Goal: Task Accomplishment & Management: Complete application form

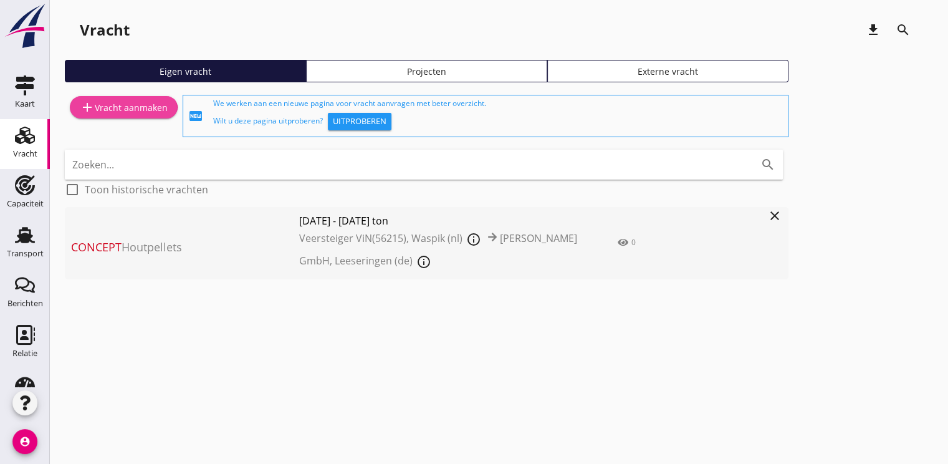
click at [135, 108] on div "add Vracht aanmaken" at bounding box center [124, 107] width 88 height 15
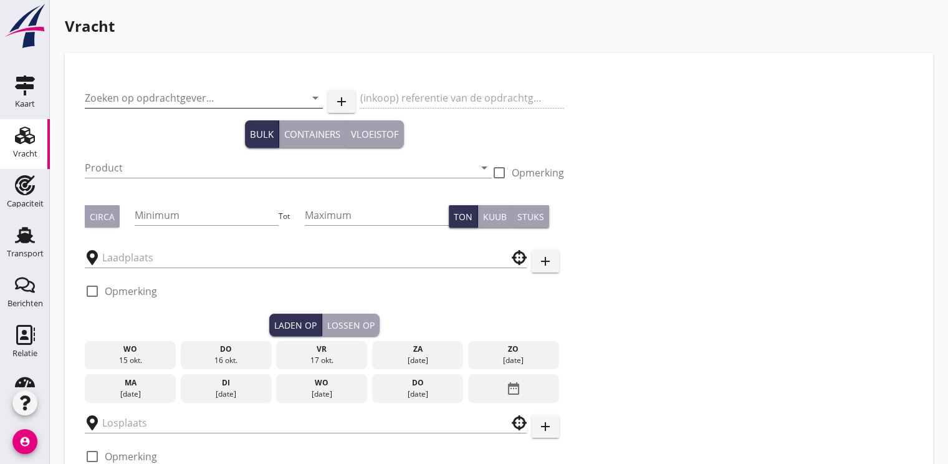
click at [117, 95] on input "Zoeken op opdrachtgever..." at bounding box center [186, 98] width 203 height 20
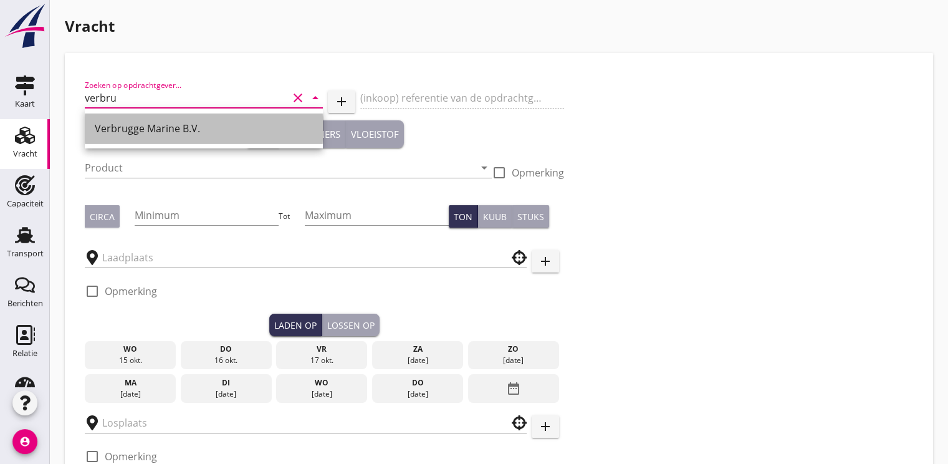
click at [176, 123] on div "Verbrugge Marine B.V." at bounding box center [204, 128] width 218 height 15
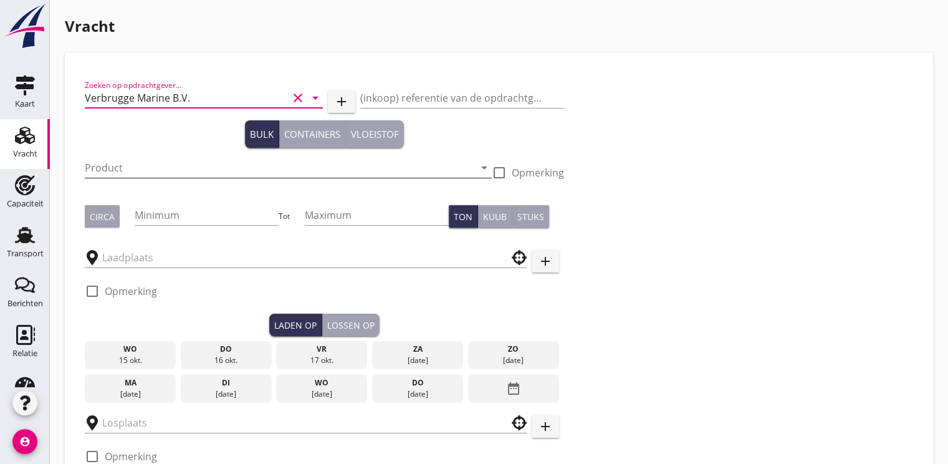
type input "Verbrugge Marine B.V."
click at [145, 165] on input "Product" at bounding box center [280, 168] width 390 height 20
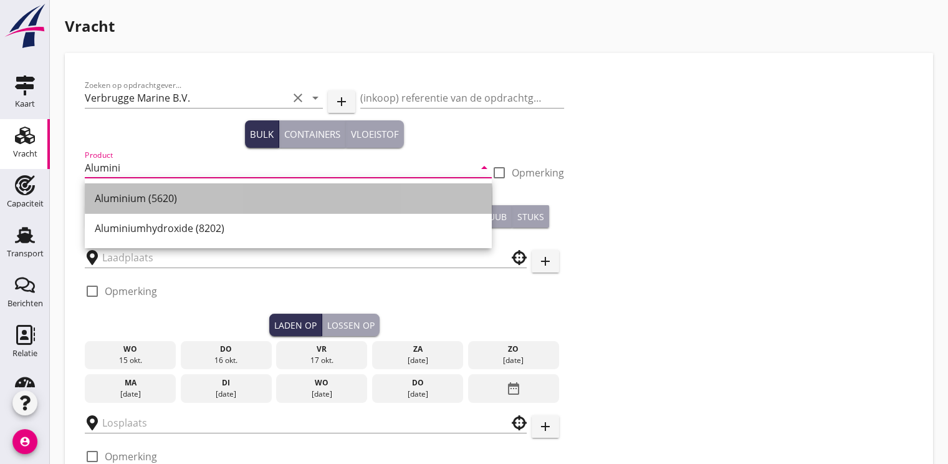
click at [161, 194] on div "Aluminium (5620)" at bounding box center [288, 198] width 387 height 15
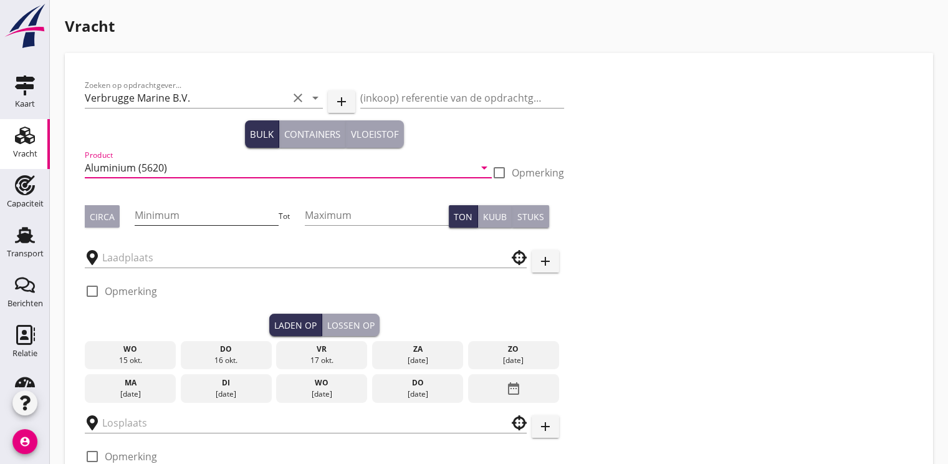
type input "Aluminium (5620)"
click at [161, 220] on input "Minimum" at bounding box center [207, 215] width 145 height 20
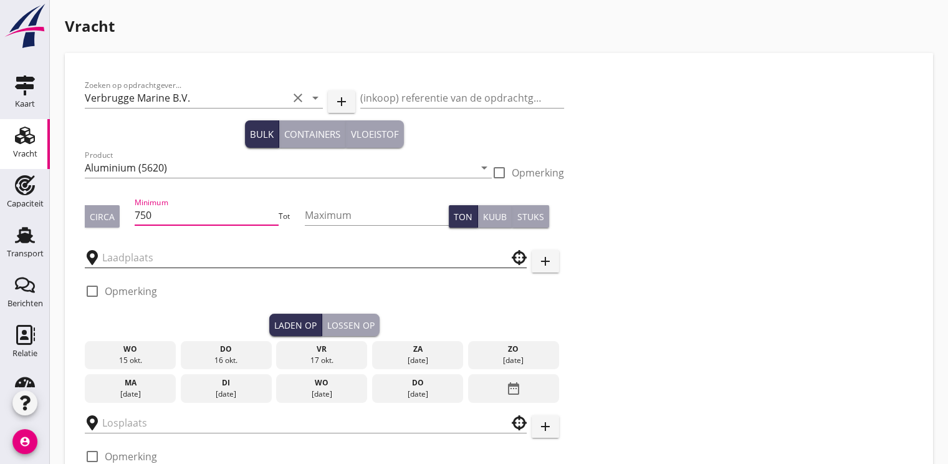
type input "750"
click at [137, 256] on input "text" at bounding box center [297, 257] width 390 height 20
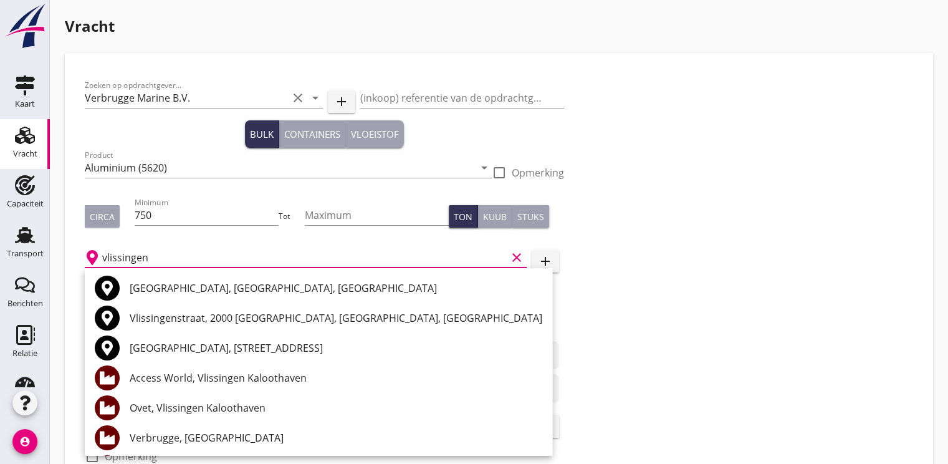
click at [188, 265] on input "vlissingen" at bounding box center [304, 257] width 405 height 20
click at [187, 265] on input "vlissingen" at bounding box center [304, 257] width 405 height 20
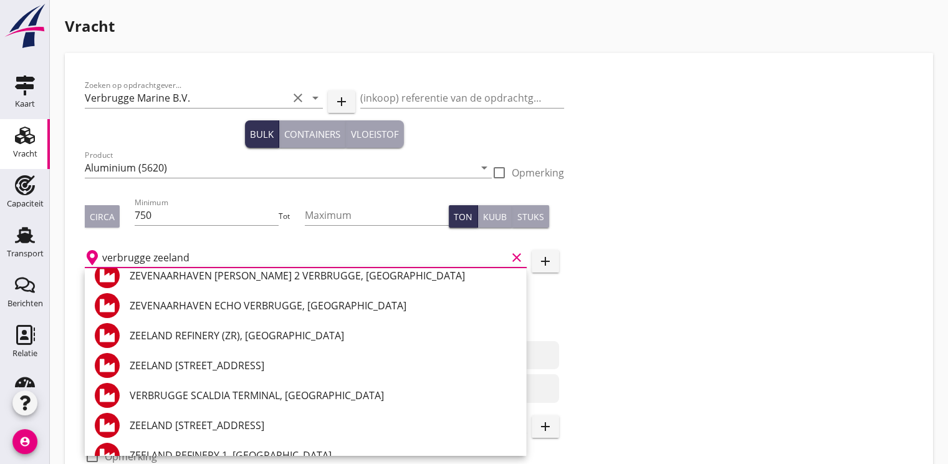
scroll to position [374, 0]
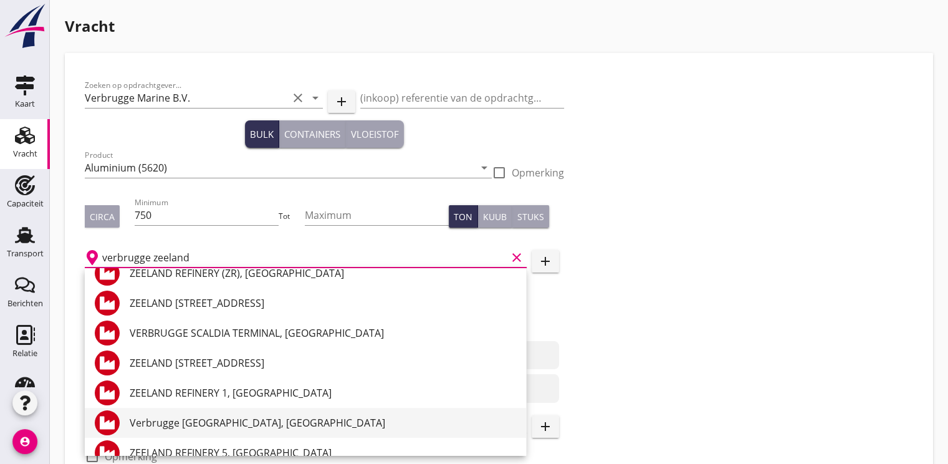
click at [287, 426] on div "Verbrugge [GEOGRAPHIC_DATA], [GEOGRAPHIC_DATA]" at bounding box center [323, 422] width 386 height 15
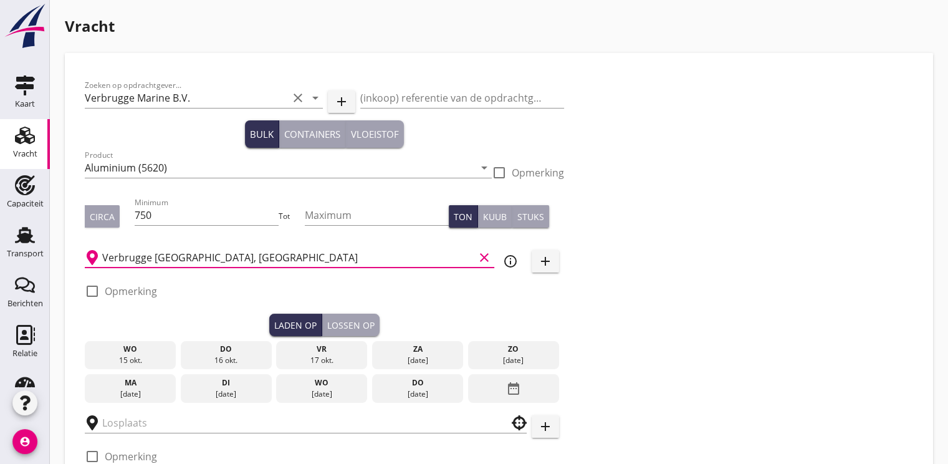
type input "Verbrugge [GEOGRAPHIC_DATA], [GEOGRAPHIC_DATA]"
click at [233, 386] on div "di" at bounding box center [225, 382] width 85 height 11
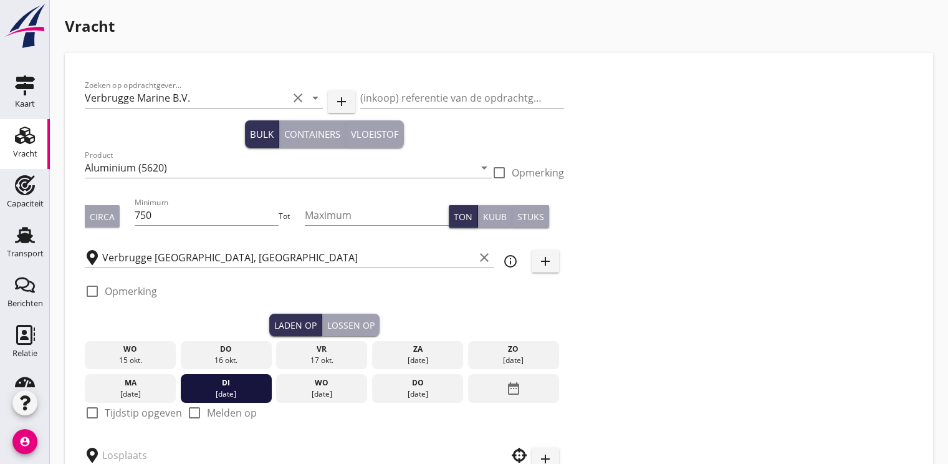
click at [87, 406] on div at bounding box center [92, 412] width 21 height 21
checkbox input "true"
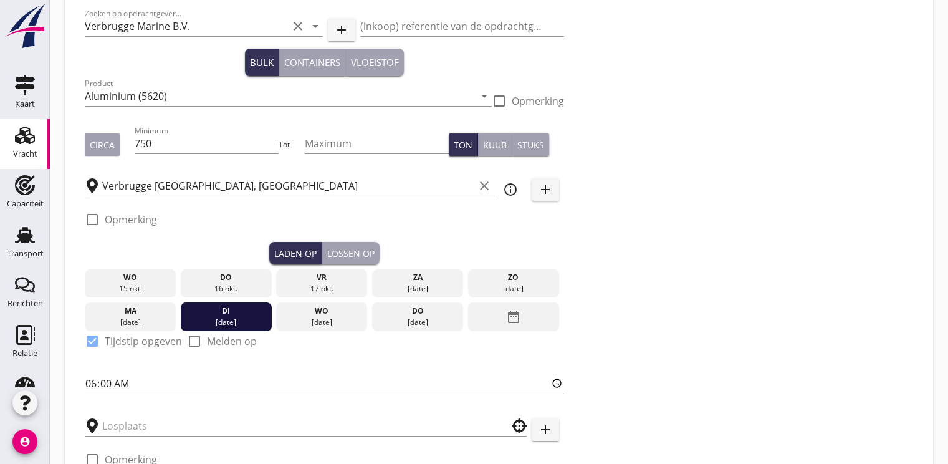
scroll to position [187, 0]
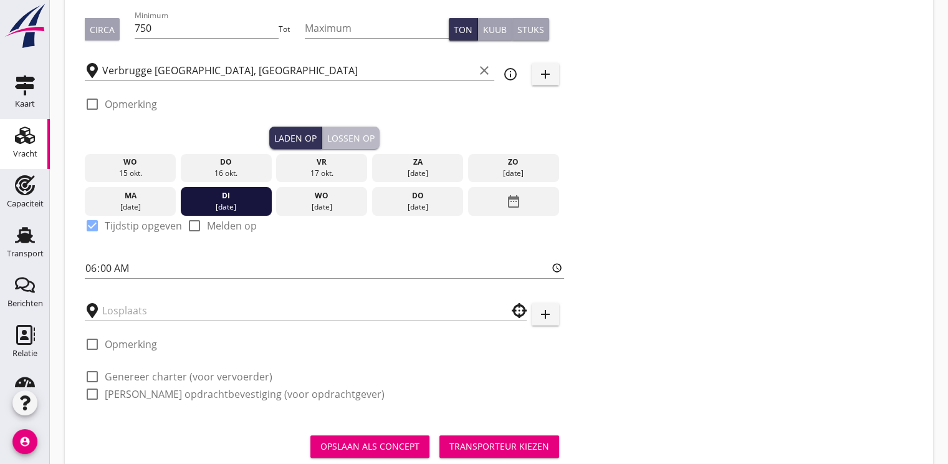
click at [359, 132] on div "Lossen op" at bounding box center [350, 138] width 47 height 13
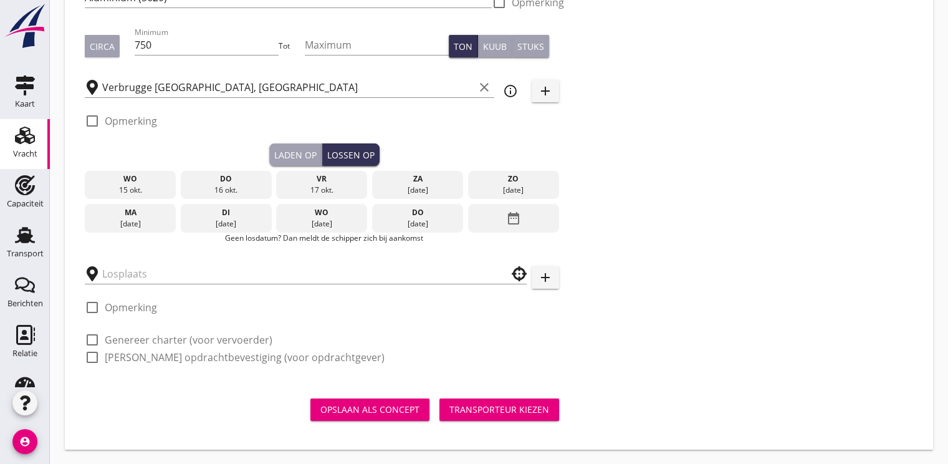
click at [521, 217] on div "date_range" at bounding box center [513, 218] width 91 height 29
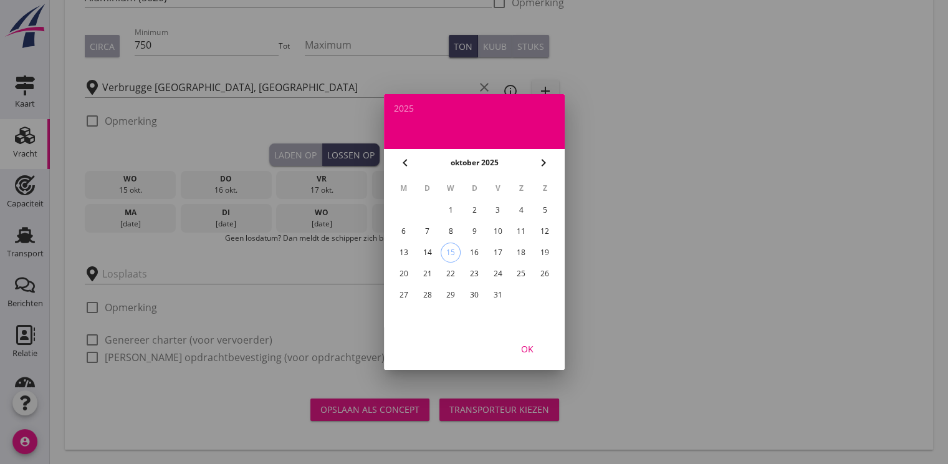
click at [451, 292] on div "29" at bounding box center [451, 295] width 20 height 20
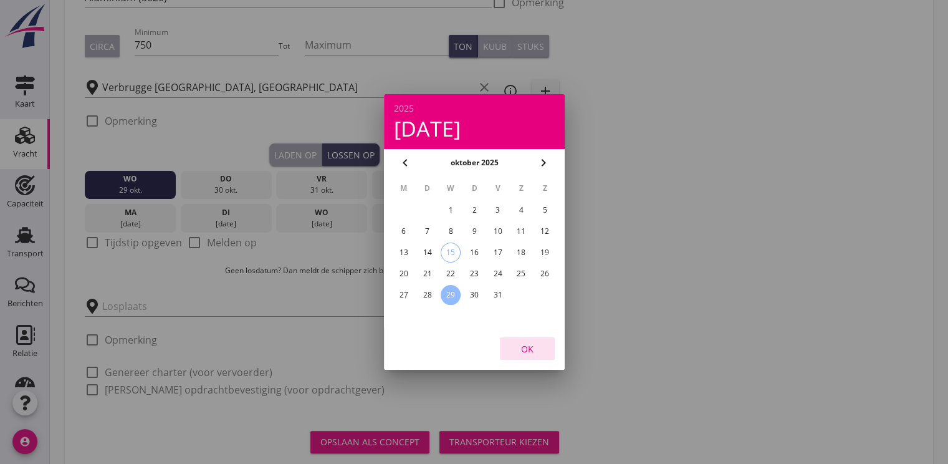
drag, startPoint x: 532, startPoint y: 342, endPoint x: 386, endPoint y: 324, distance: 147.0
click at [531, 342] on div "OK" at bounding box center [527, 348] width 35 height 13
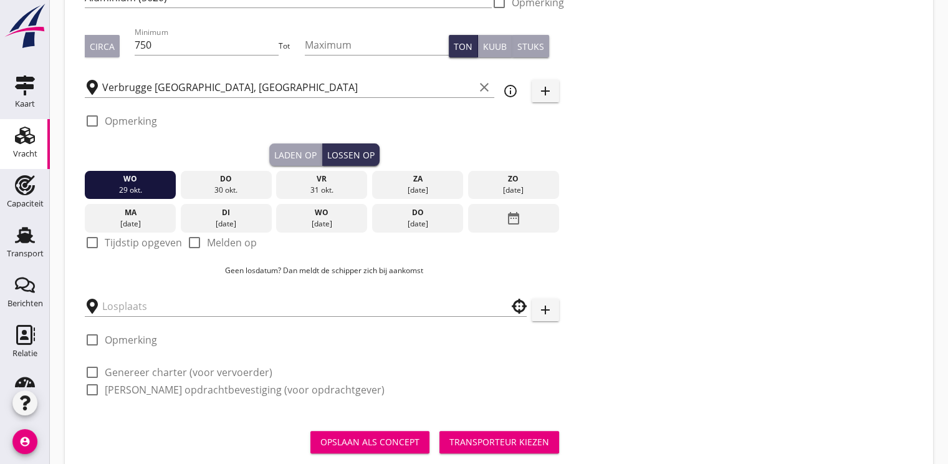
click at [90, 246] on div at bounding box center [92, 242] width 21 height 21
checkbox input "true"
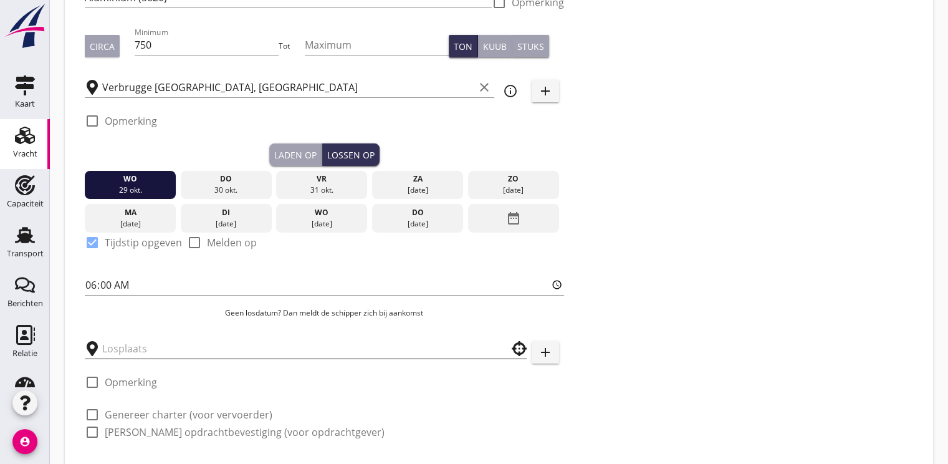
click at [138, 352] on input "text" at bounding box center [297, 348] width 390 height 20
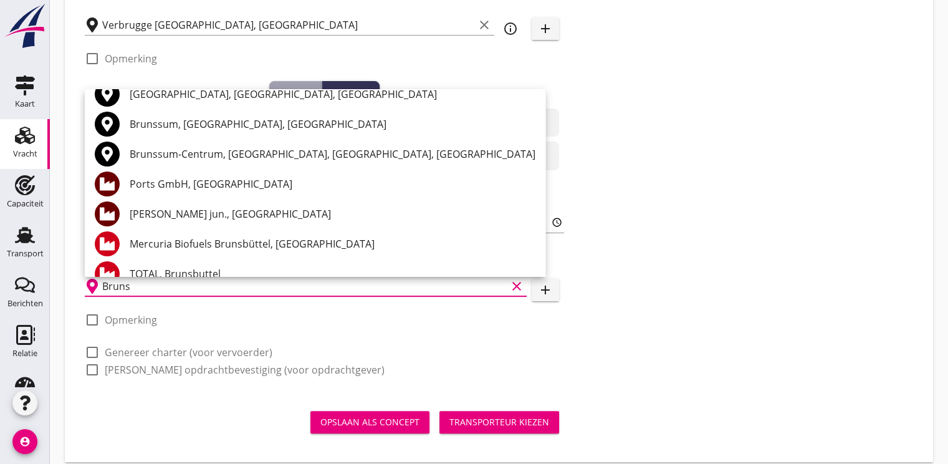
scroll to position [0, 0]
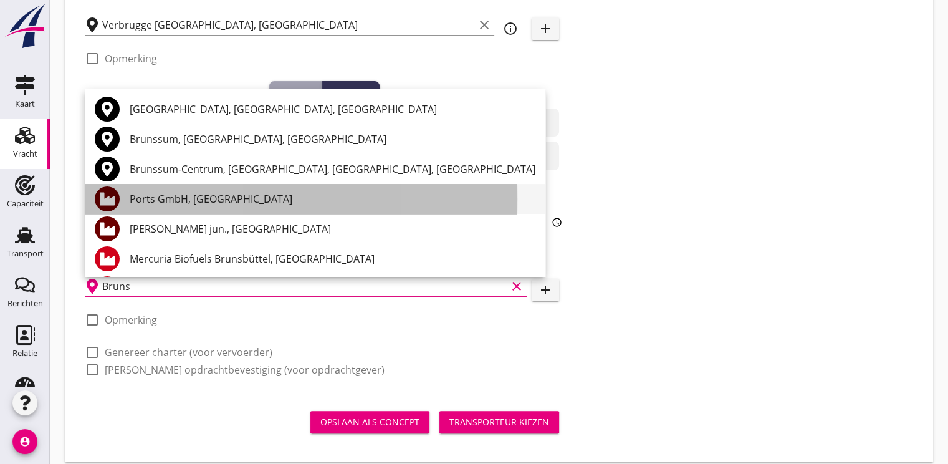
click at [234, 195] on div "Ports GmbH, [GEOGRAPHIC_DATA]" at bounding box center [333, 198] width 406 height 15
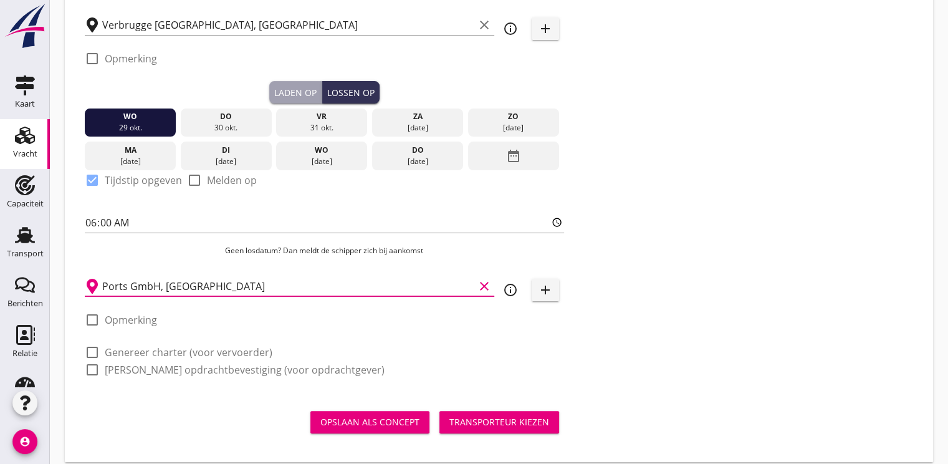
type input "Ports GmbH, [GEOGRAPHIC_DATA]"
click at [94, 358] on div at bounding box center [92, 352] width 21 height 21
checkbox input "true"
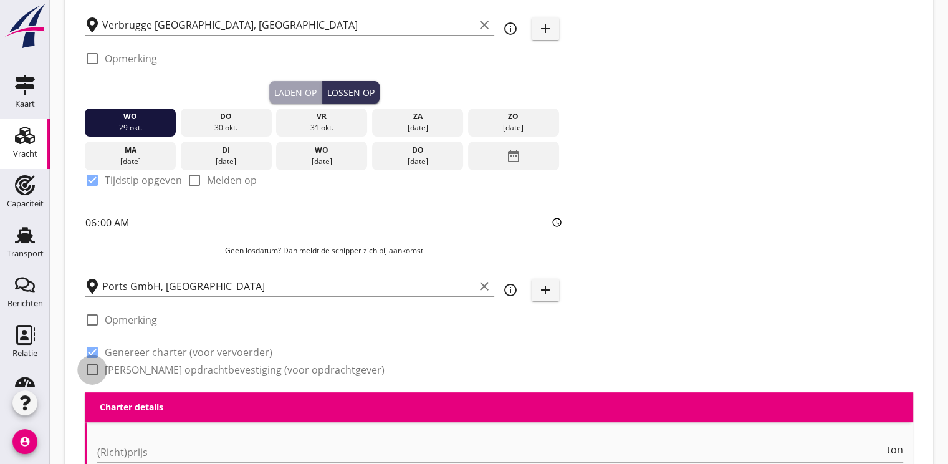
click at [97, 368] on div at bounding box center [92, 369] width 21 height 21
checkbox input "true"
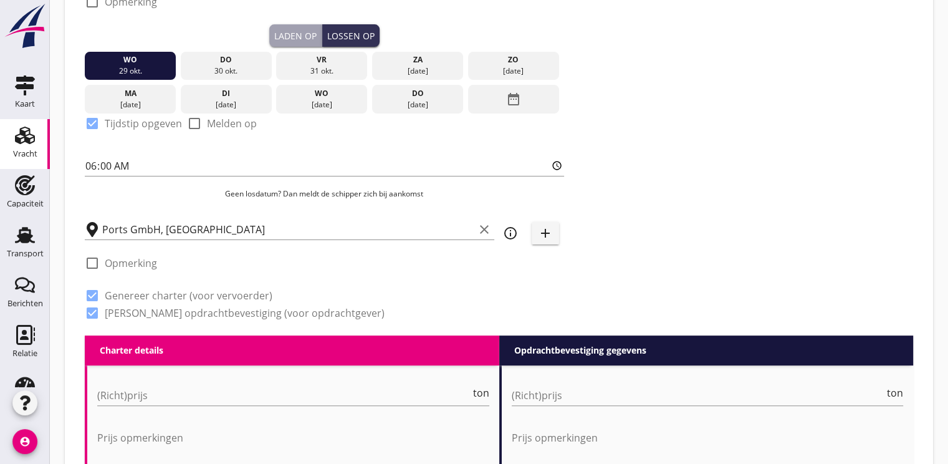
scroll to position [357, 0]
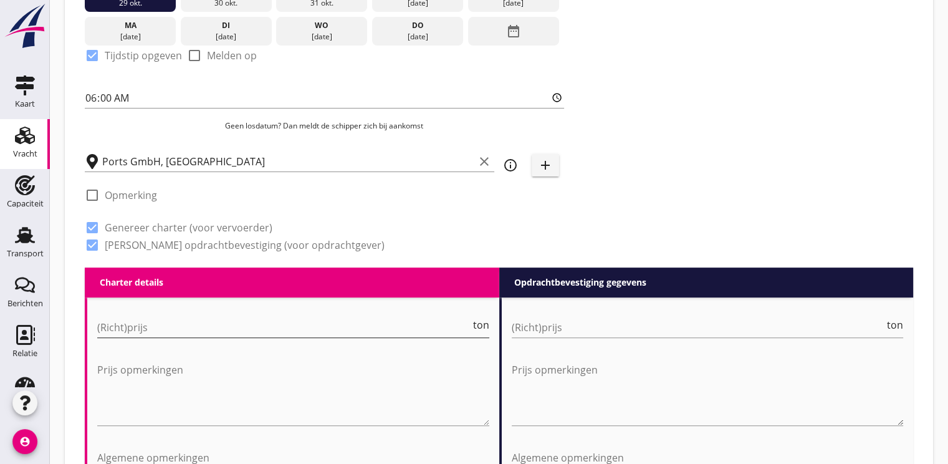
click at [123, 330] on input "(Richt)prijs" at bounding box center [283, 327] width 373 height 20
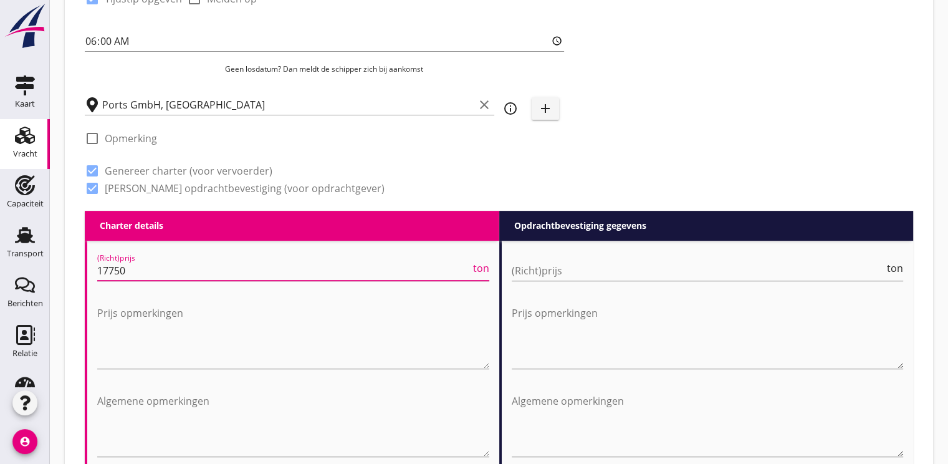
scroll to position [482, 0]
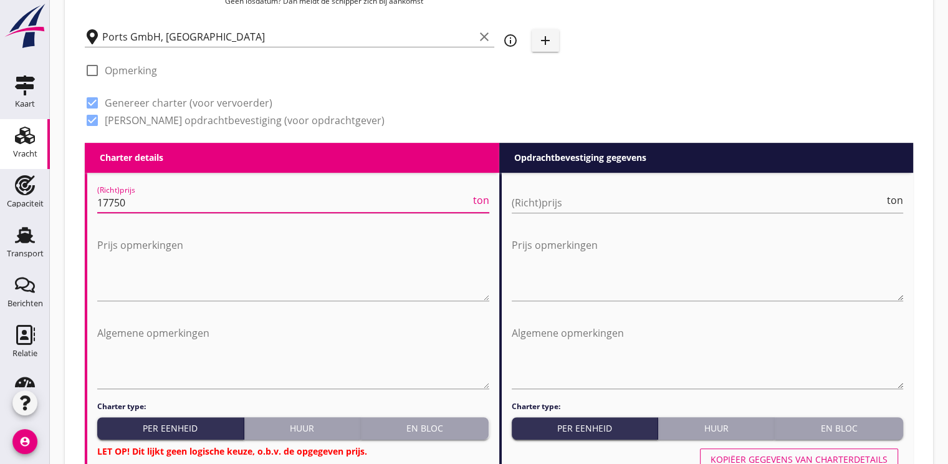
type input "17750"
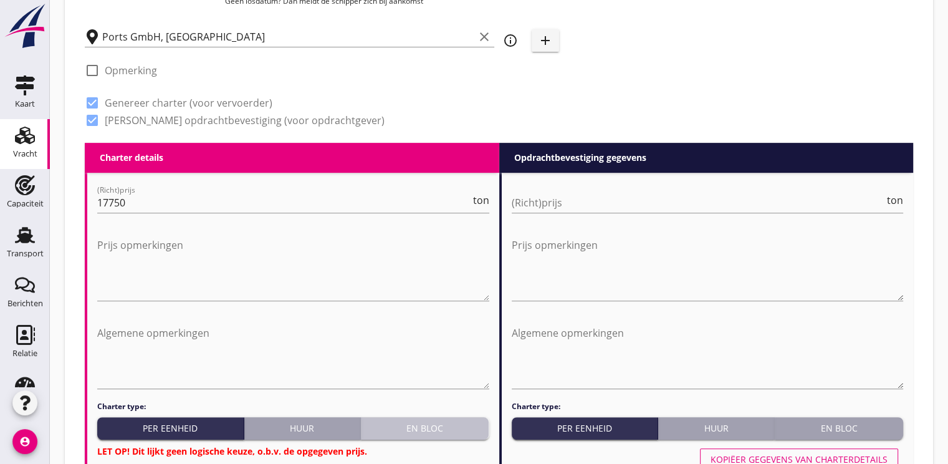
drag, startPoint x: 436, startPoint y: 428, endPoint x: 455, endPoint y: 396, distance: 36.3
click at [436, 426] on div "En bloc" at bounding box center [425, 427] width 118 height 13
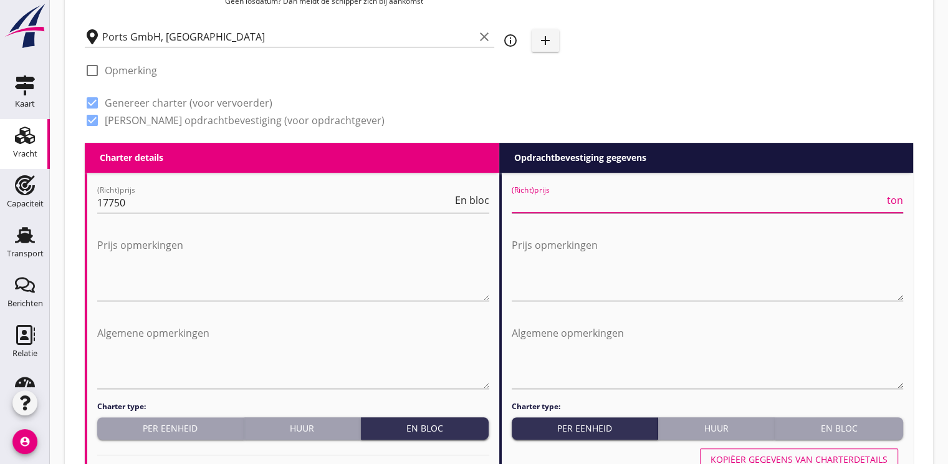
click at [581, 206] on input "(Richt)prijs" at bounding box center [698, 203] width 373 height 20
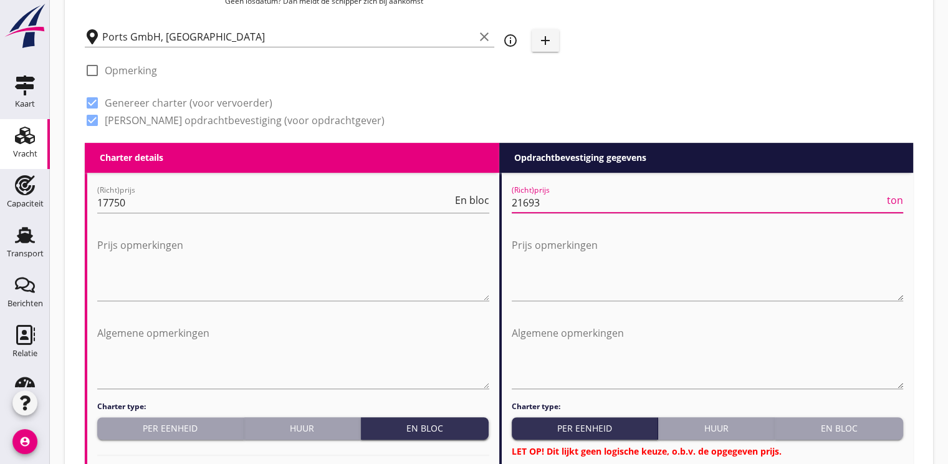
type input "21693"
drag, startPoint x: 847, startPoint y: 433, endPoint x: 848, endPoint y: 426, distance: 7.0
click at [847, 432] on div "En bloc" at bounding box center [839, 427] width 118 height 13
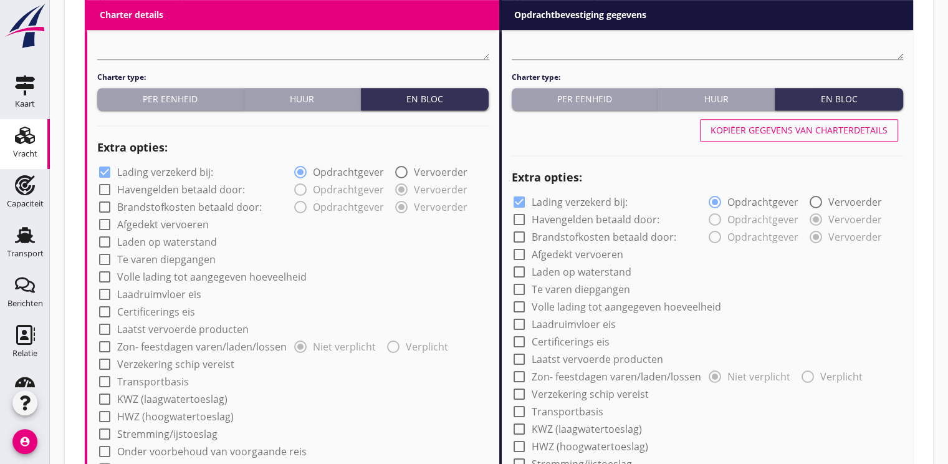
scroll to position [856, 0]
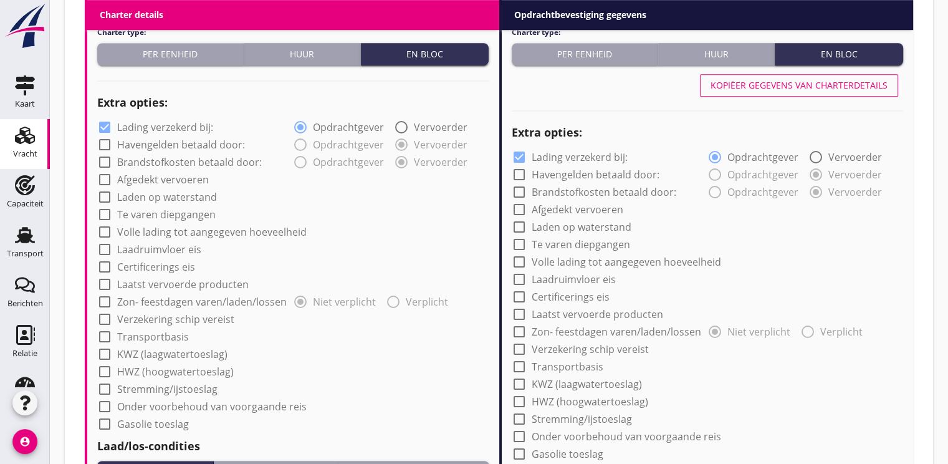
click at [107, 182] on div at bounding box center [104, 179] width 21 height 21
checkbox input "true"
click at [108, 317] on div at bounding box center [104, 319] width 21 height 21
checkbox input "true"
click at [105, 335] on div at bounding box center [104, 336] width 21 height 21
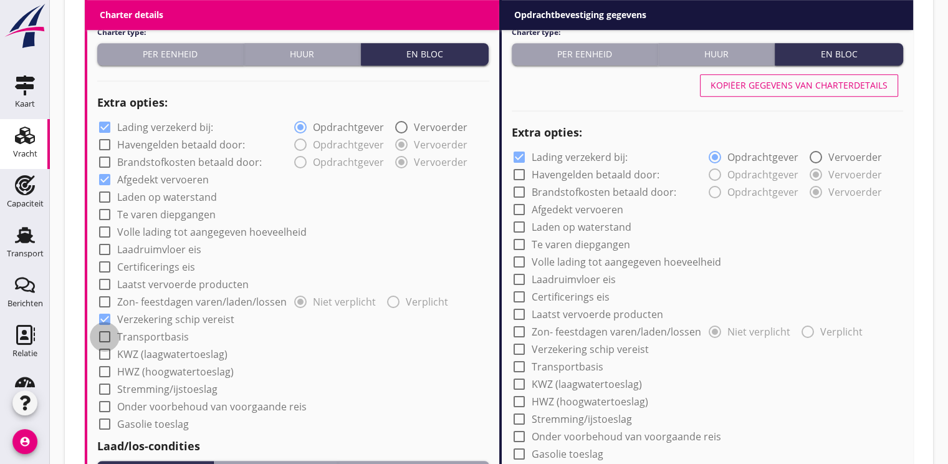
checkbox input "true"
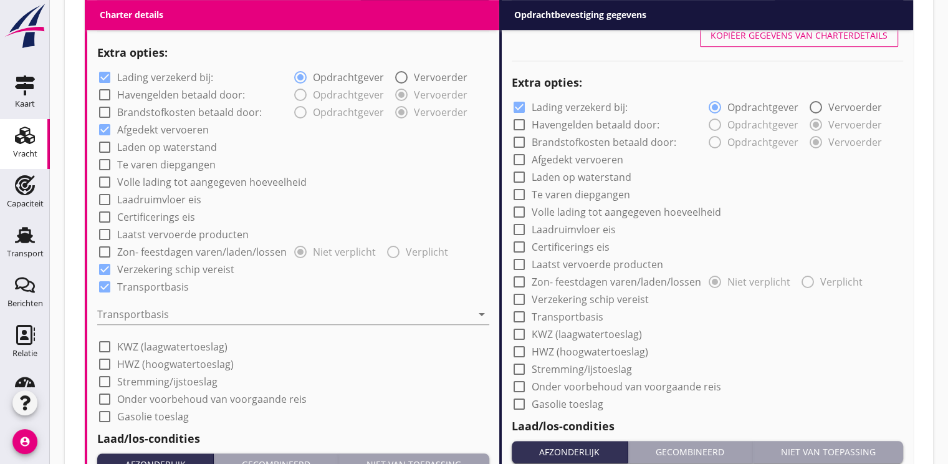
scroll to position [981, 0]
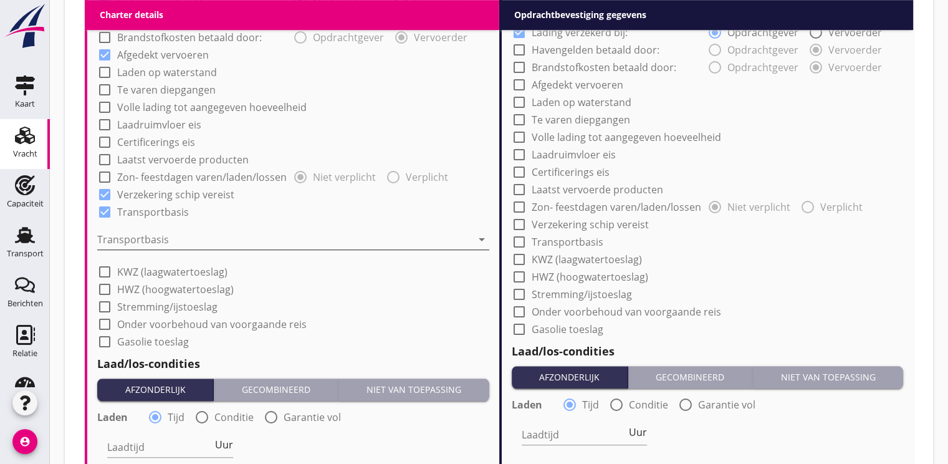
click at [130, 234] on div at bounding box center [284, 239] width 375 height 20
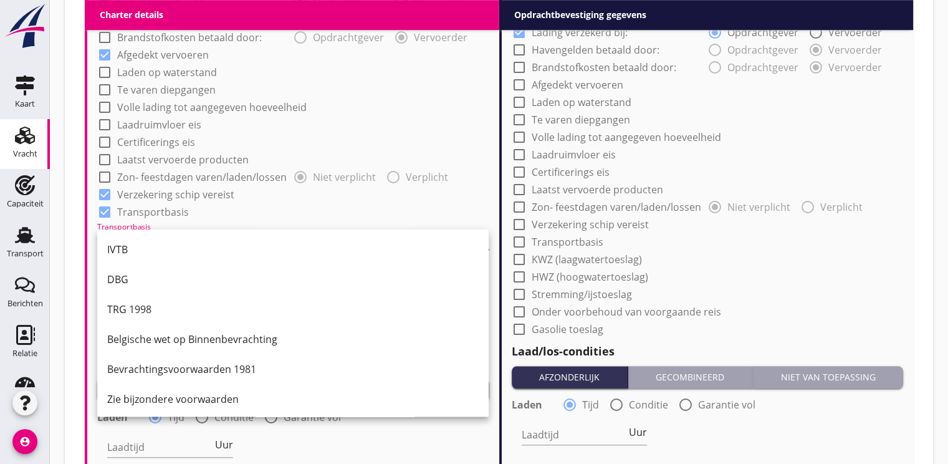
scroll to position [32, 0]
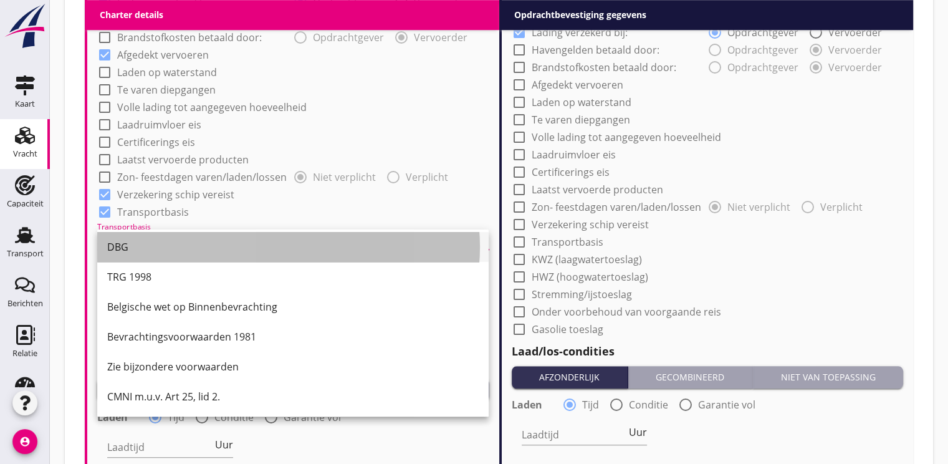
click at [138, 249] on div "DBG" at bounding box center [293, 246] width 372 height 15
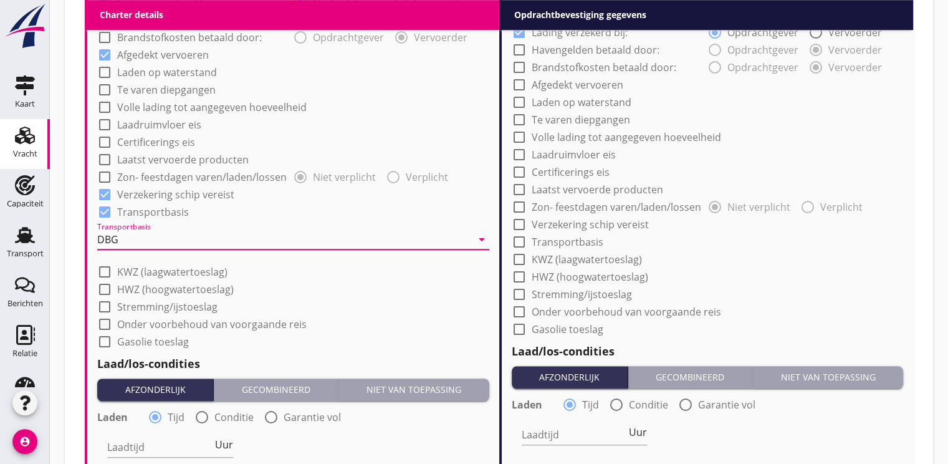
click at [137, 237] on div "DBG" at bounding box center [284, 239] width 375 height 20
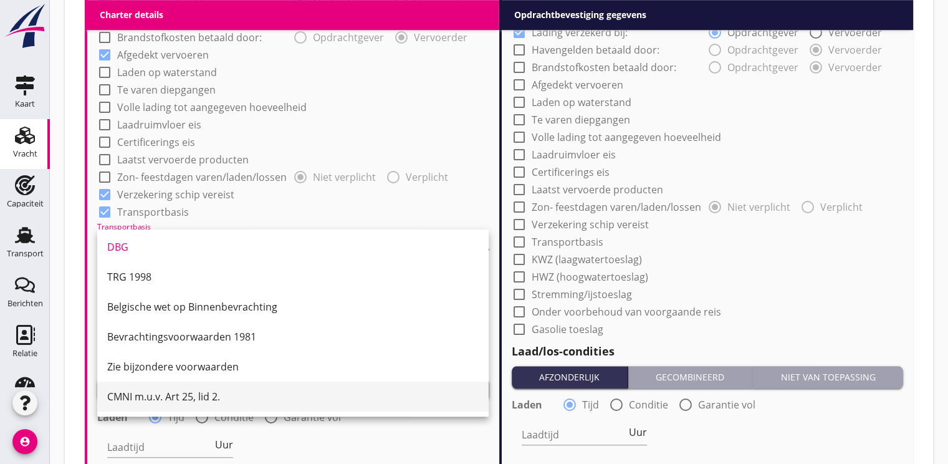
click at [159, 397] on div "CMNI m.u.v. Art 25, lid 2." at bounding box center [293, 396] width 372 height 15
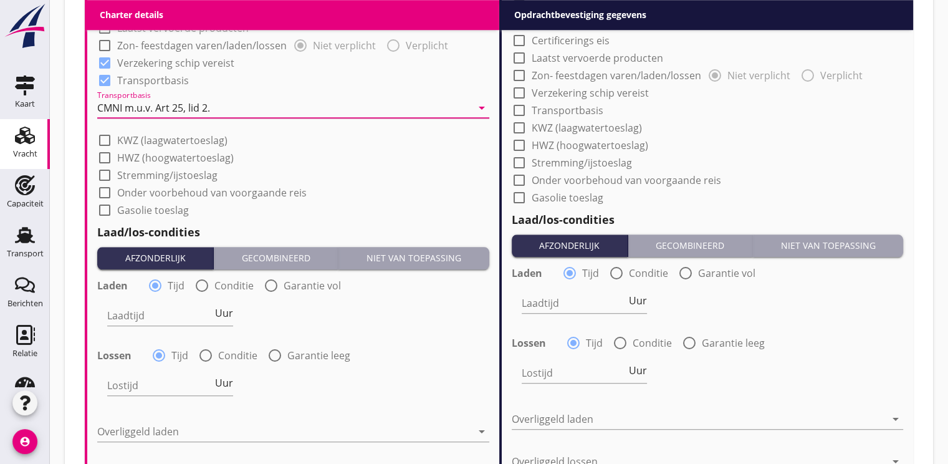
scroll to position [1168, 0]
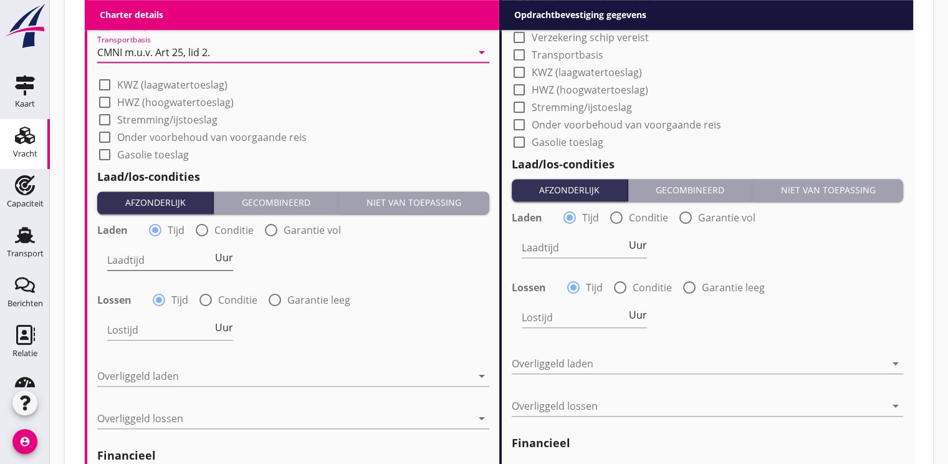
click at [125, 256] on input "Laadtijd" at bounding box center [159, 260] width 105 height 20
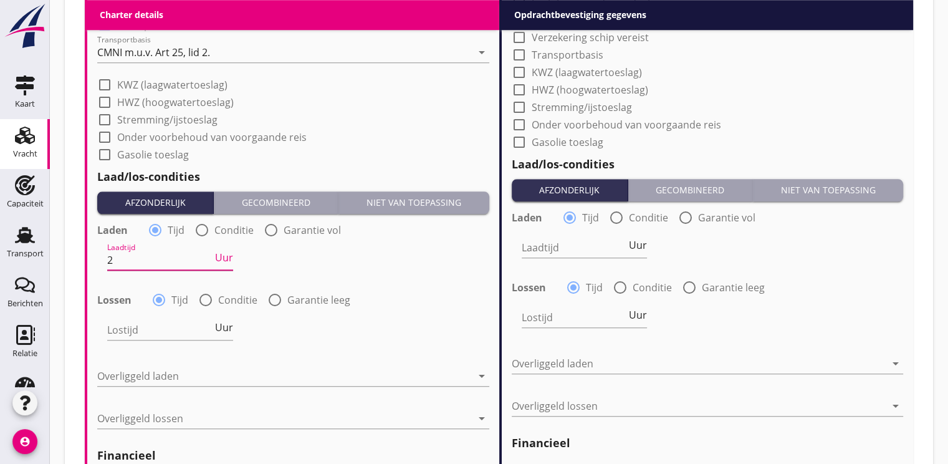
click at [230, 257] on span "Uur" at bounding box center [224, 257] width 18 height 10
type input "2"
drag, startPoint x: 178, startPoint y: 317, endPoint x: 180, endPoint y: 324, distance: 7.7
click at [177, 317] on div "Lostijd Uur" at bounding box center [170, 332] width 126 height 40
click at [229, 328] on span "Uur" at bounding box center [224, 327] width 18 height 10
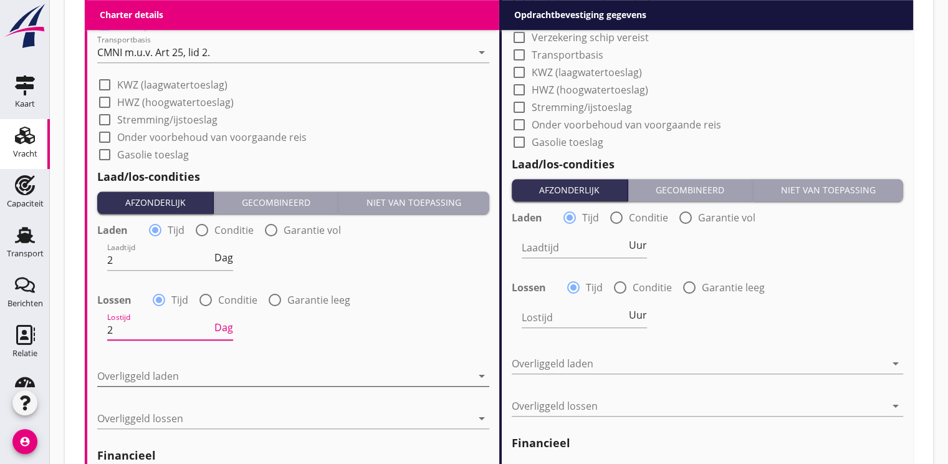
type input "2"
click at [157, 378] on div at bounding box center [284, 376] width 375 height 20
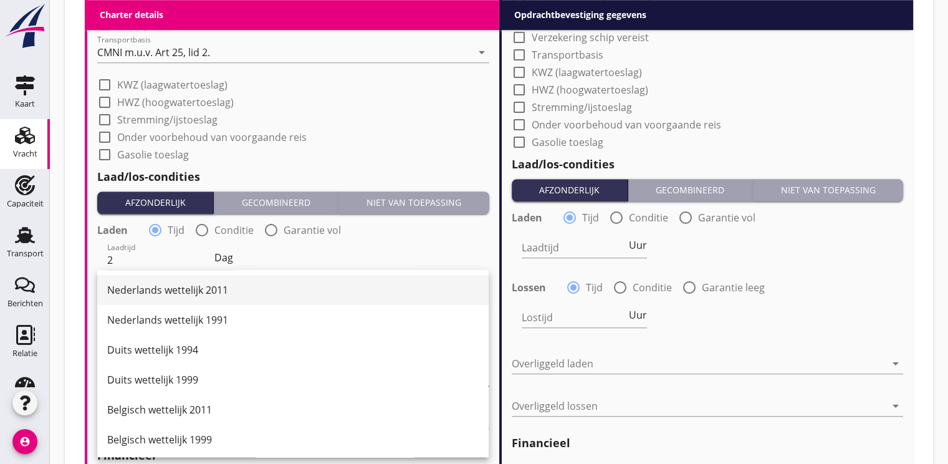
click at [167, 296] on div "Nederlands wettelijk 2011" at bounding box center [293, 289] width 372 height 15
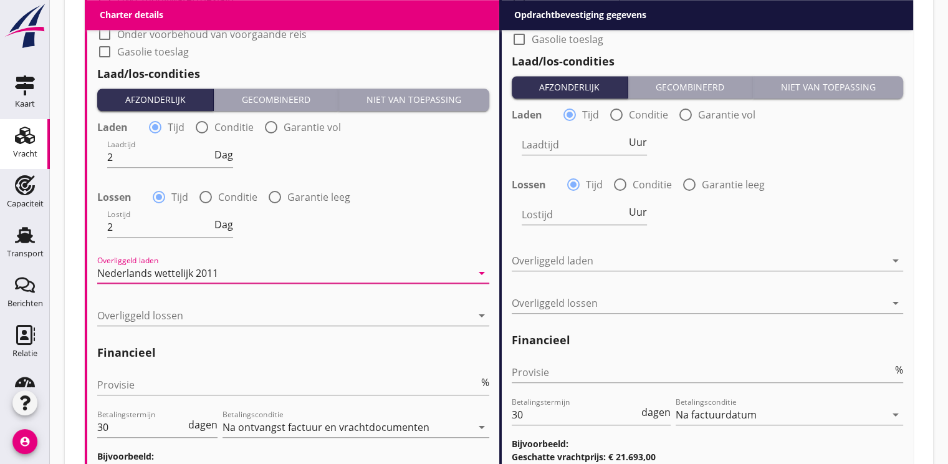
scroll to position [1292, 0]
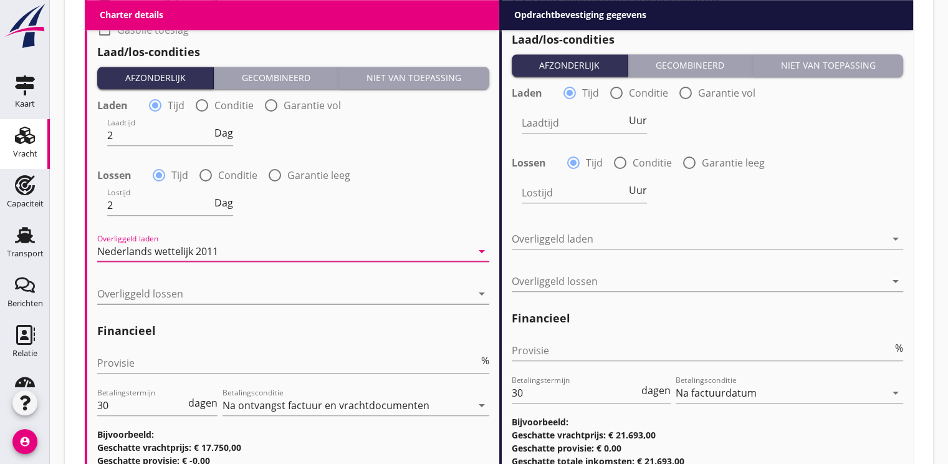
click at [147, 293] on div at bounding box center [284, 294] width 375 height 20
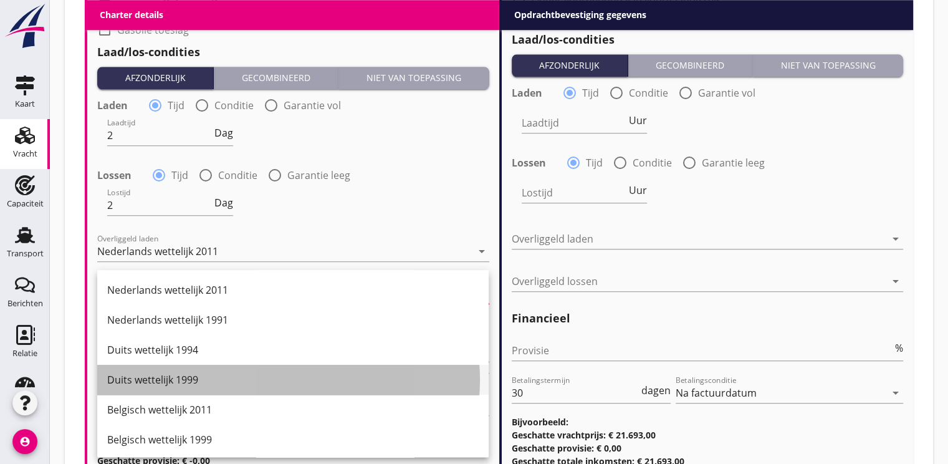
click at [169, 380] on div "Duits wettelijk 1999" at bounding box center [293, 379] width 372 height 15
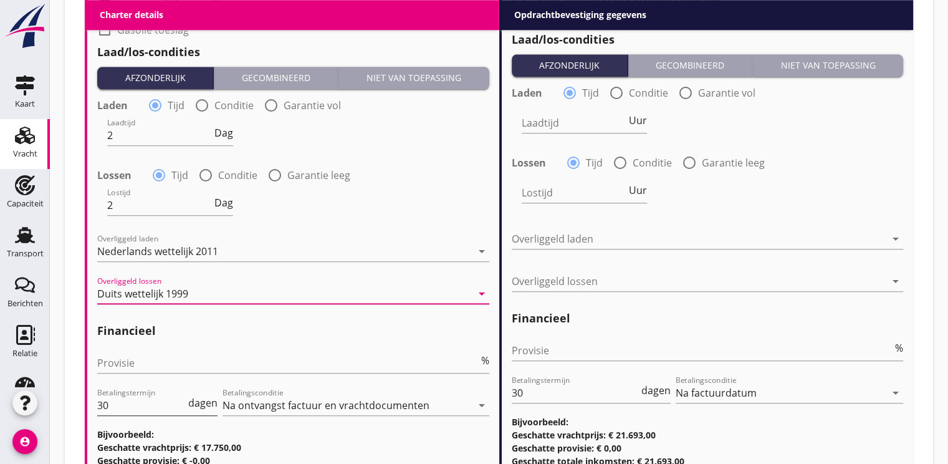
click at [109, 409] on input "30" at bounding box center [141, 405] width 89 height 20
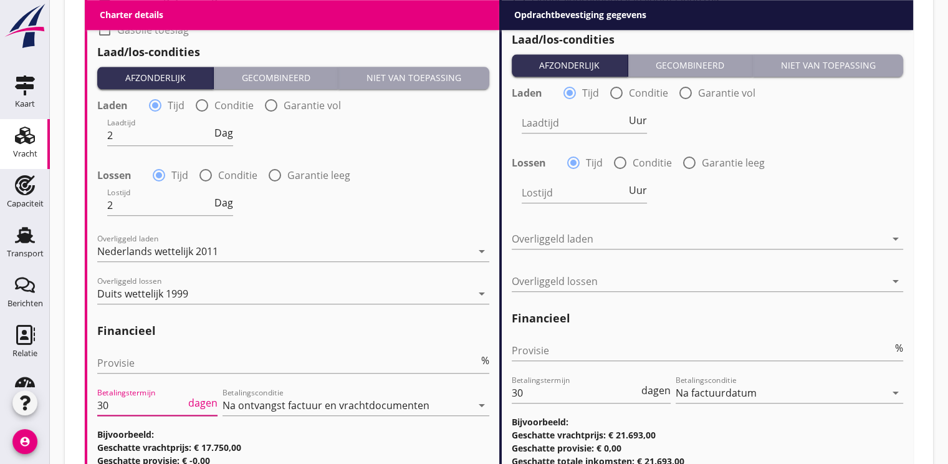
type input "3"
type input "21"
click at [605, 121] on input "Laadtijd" at bounding box center [574, 123] width 105 height 20
type input "36"
click at [560, 192] on input "Lostijd" at bounding box center [574, 193] width 105 height 20
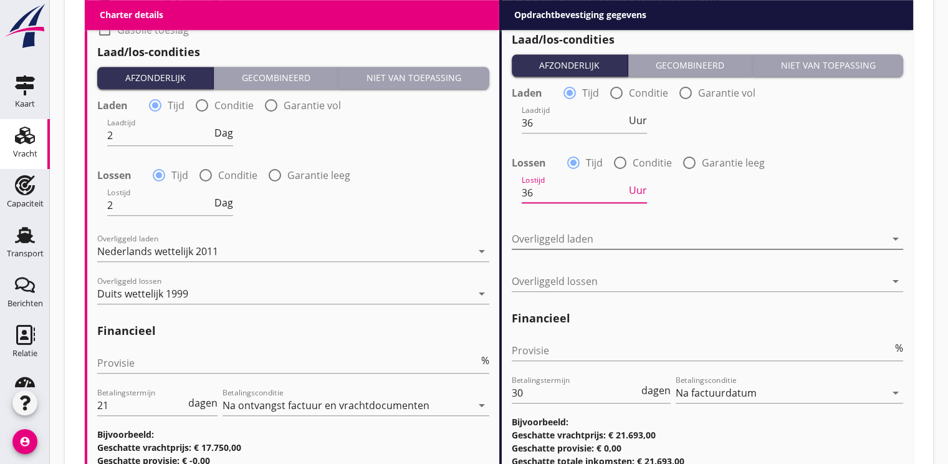
type input "36"
click at [537, 239] on div at bounding box center [699, 239] width 375 height 20
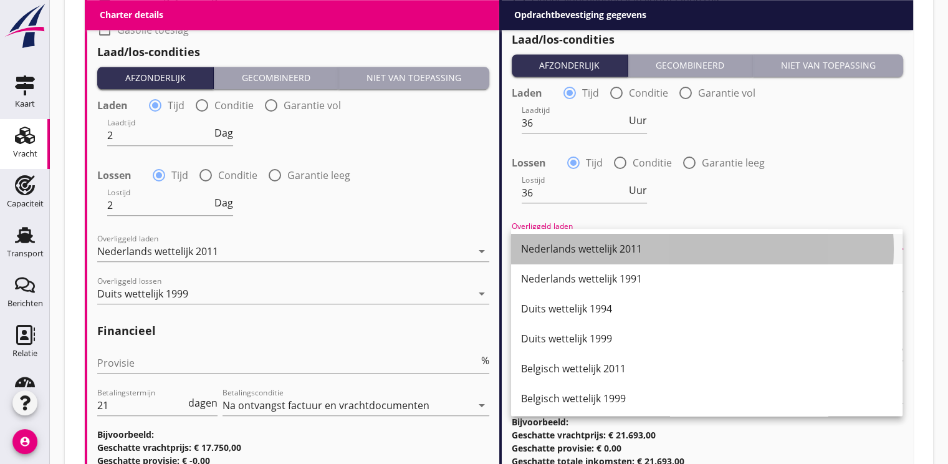
click at [539, 247] on div "Nederlands wettelijk 2011" at bounding box center [707, 248] width 372 height 15
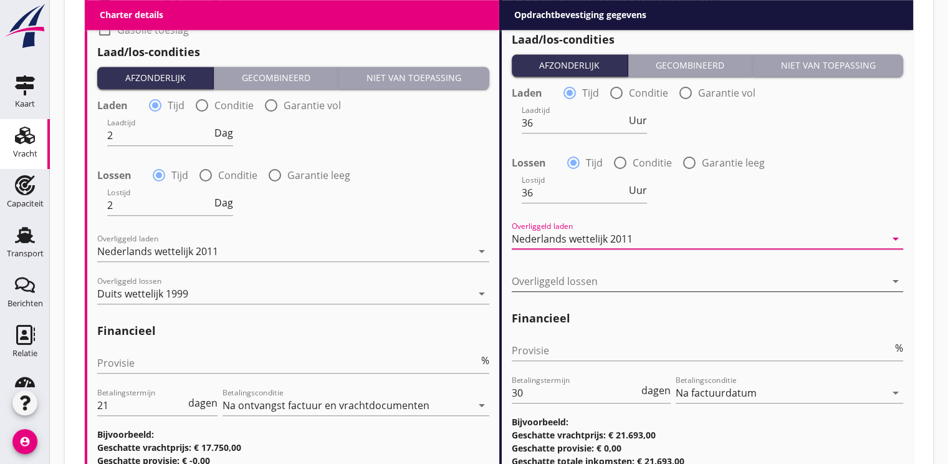
click at [539, 282] on div at bounding box center [699, 281] width 375 height 20
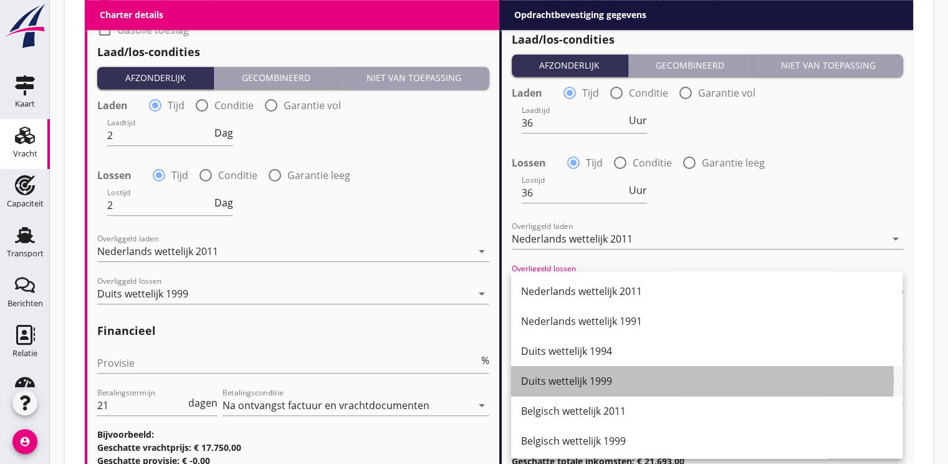
click at [566, 388] on div "Duits wettelijk 1999" at bounding box center [707, 381] width 372 height 30
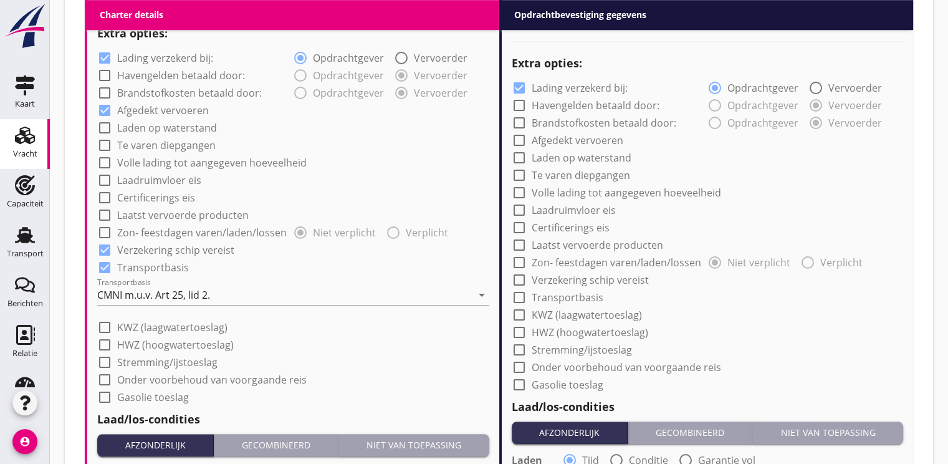
scroll to position [904, 0]
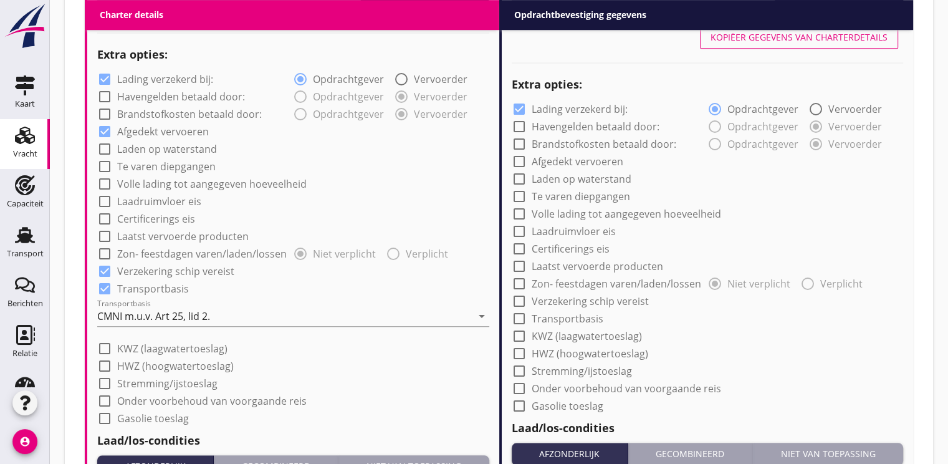
click at [518, 299] on div at bounding box center [519, 300] width 21 height 21
checkbox input "true"
click at [518, 319] on div at bounding box center [519, 318] width 21 height 21
checkbox input "true"
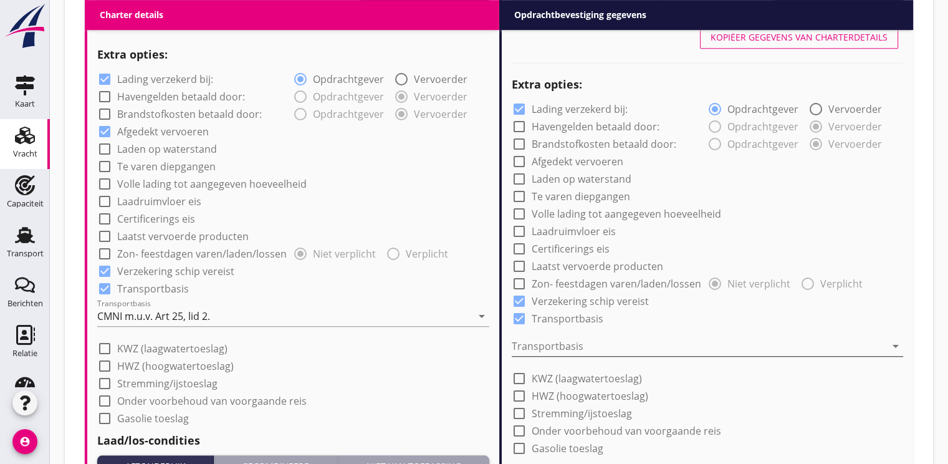
click at [589, 350] on div at bounding box center [699, 346] width 375 height 20
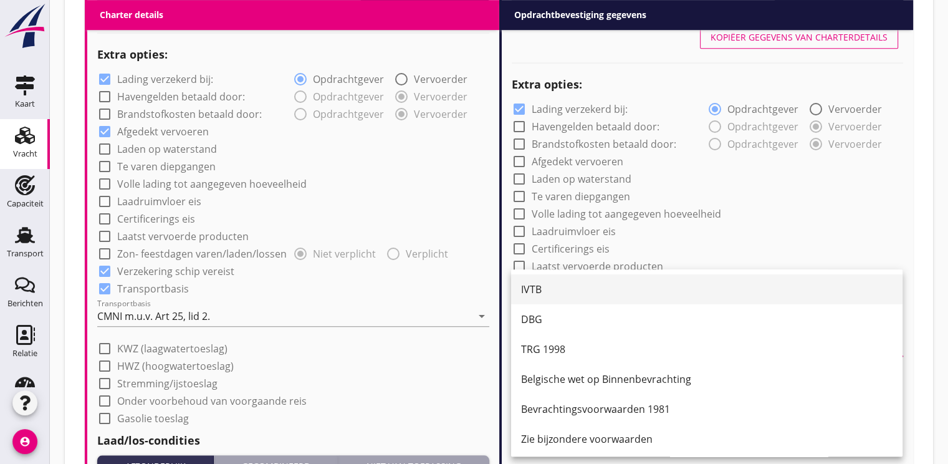
click at [561, 281] on div "IVTB" at bounding box center [707, 289] width 372 height 30
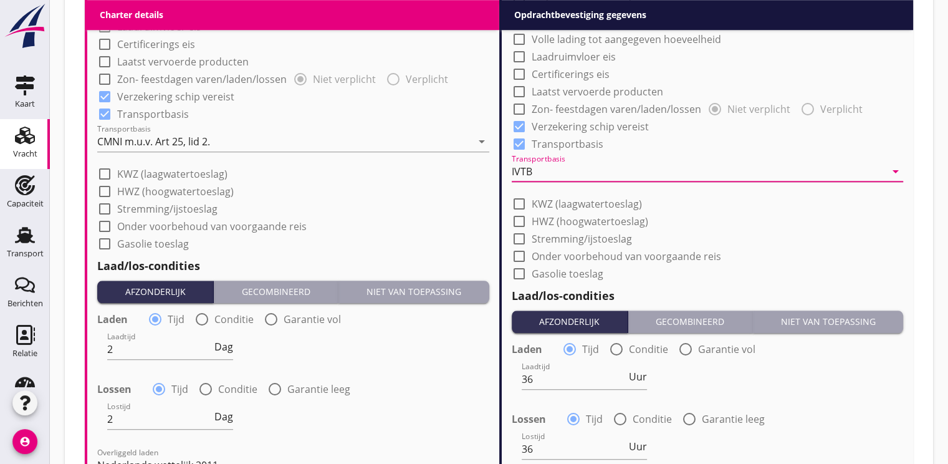
scroll to position [1091, 0]
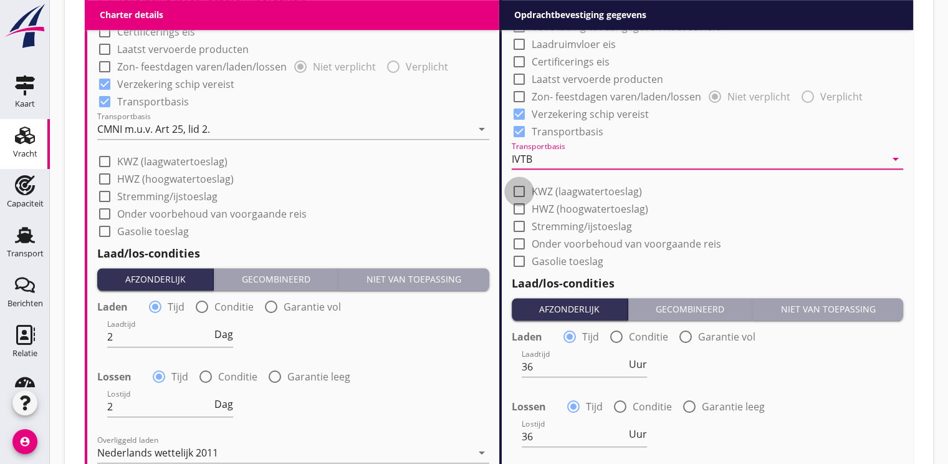
click at [523, 189] on div at bounding box center [519, 191] width 21 height 21
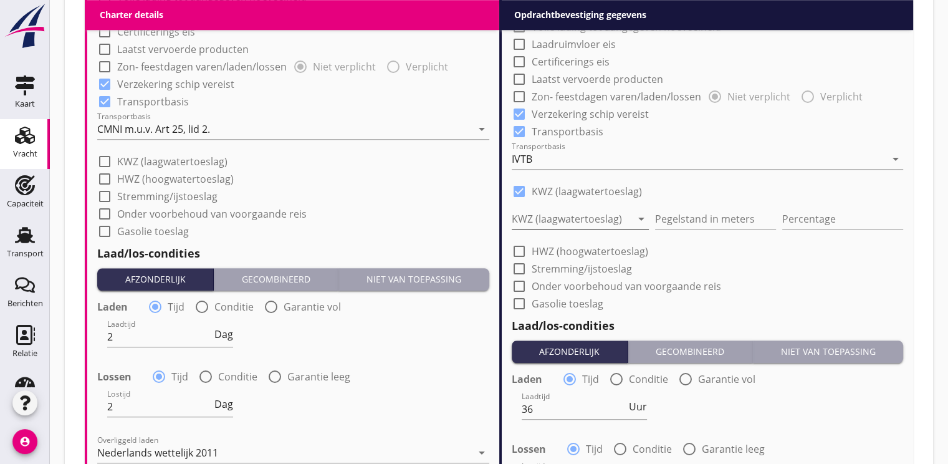
click at [586, 222] on div at bounding box center [572, 219] width 120 height 20
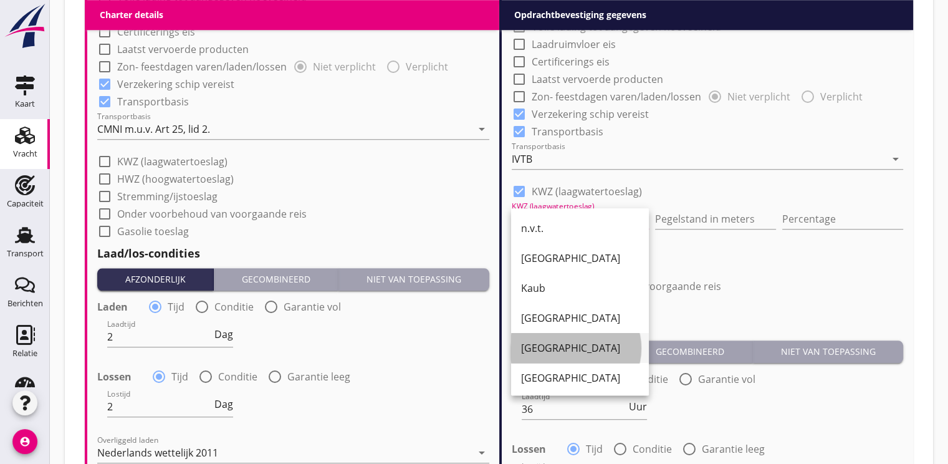
click at [555, 350] on div "[GEOGRAPHIC_DATA]" at bounding box center [580, 347] width 118 height 15
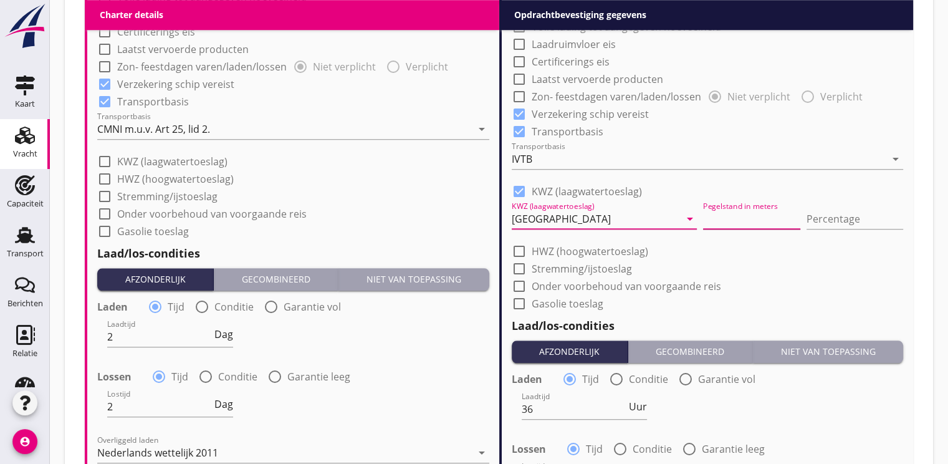
click at [703, 219] on input "Pegelstand in meters" at bounding box center [751, 219] width 97 height 20
click at [516, 196] on div at bounding box center [519, 191] width 21 height 21
checkbox input "false"
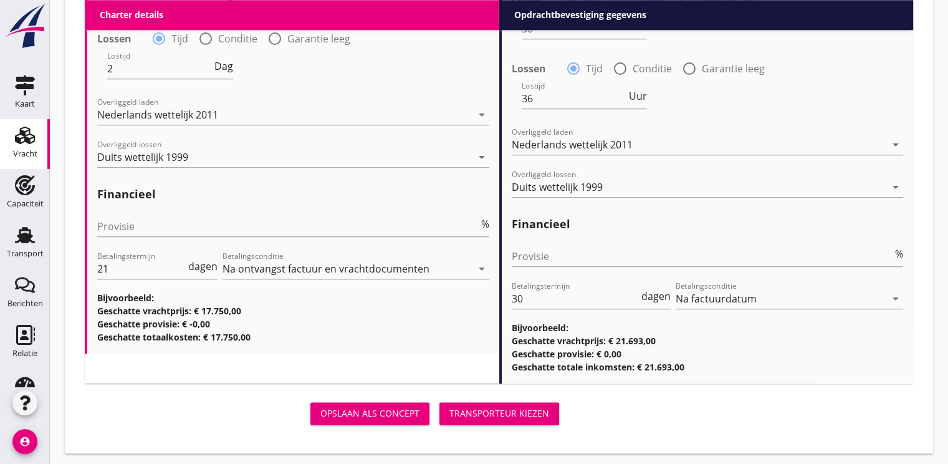
scroll to position [1432, 0]
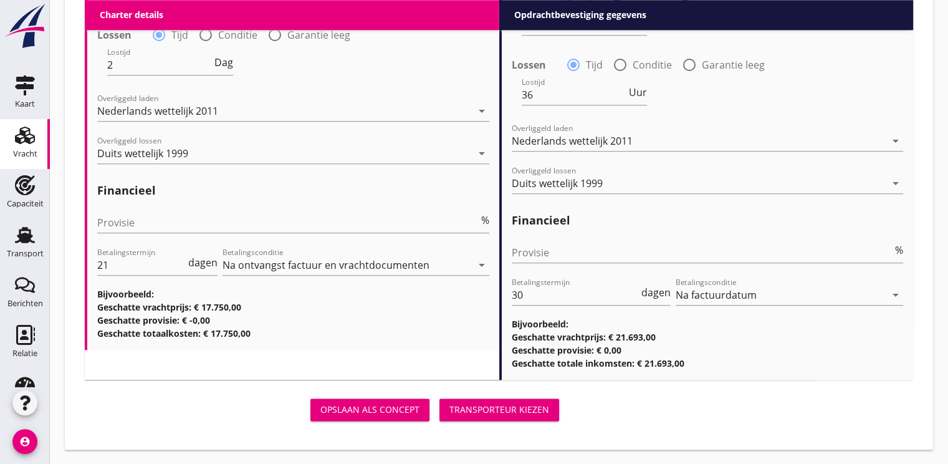
click at [517, 410] on div "Transporteur kiezen" at bounding box center [499, 409] width 100 height 13
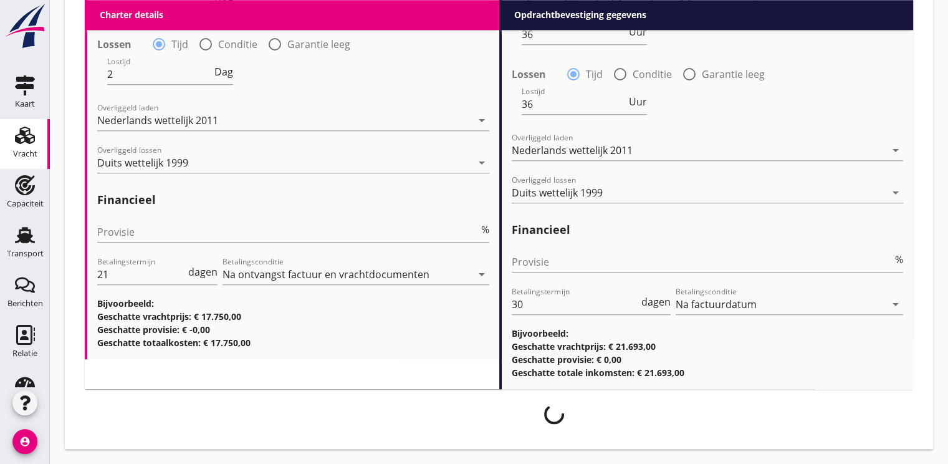
scroll to position [1422, 0]
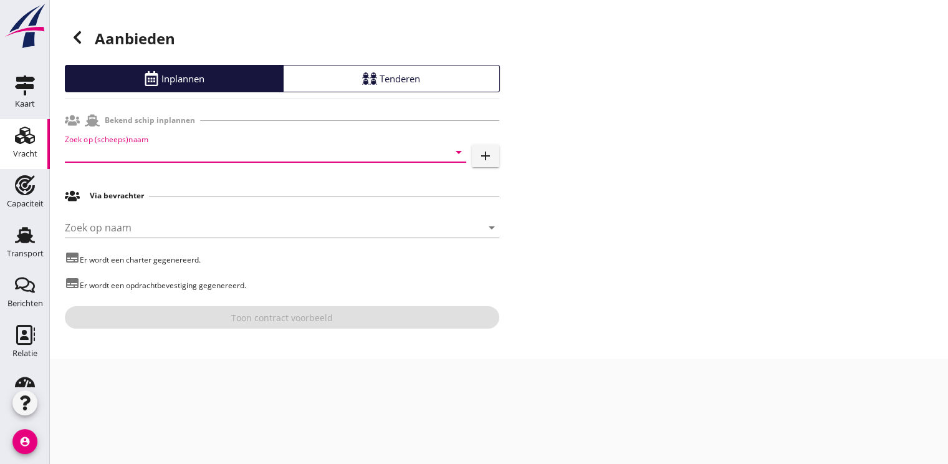
click at [178, 149] on input "Zoek op (scheeps)naam" at bounding box center [248, 152] width 367 height 20
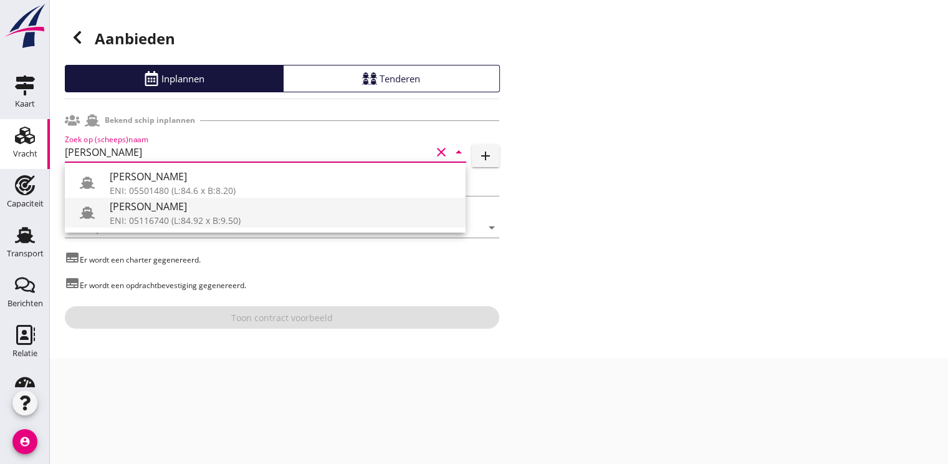
click at [181, 216] on div "ENI: 05116740 (L:84.92 x B:9.50)" at bounding box center [283, 220] width 346 height 13
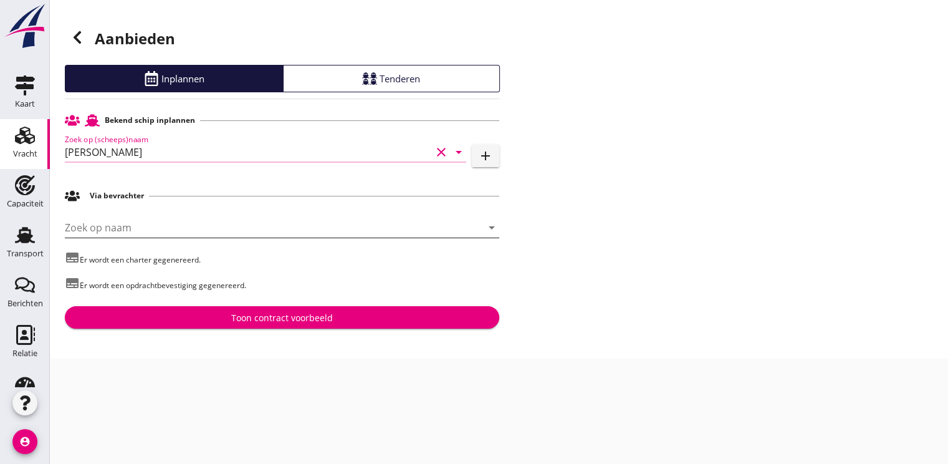
type input "[PERSON_NAME]"
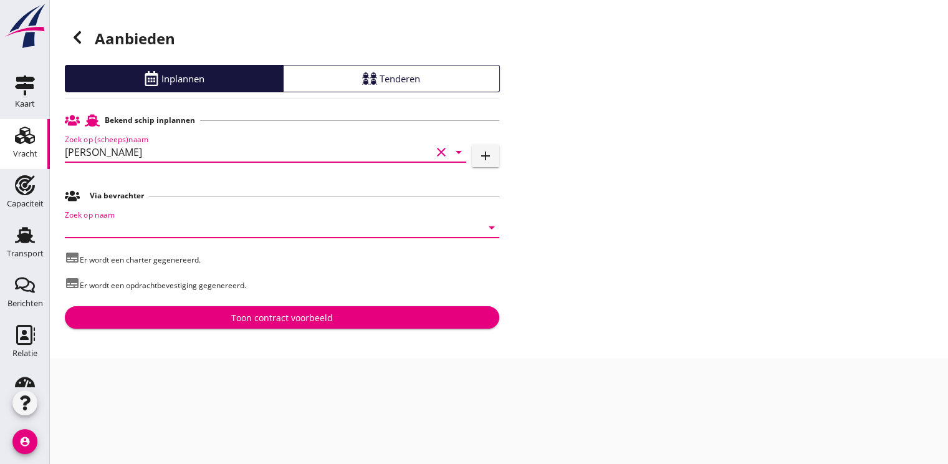
click at [128, 228] on input "Zoek op naam" at bounding box center [265, 228] width 400 height 20
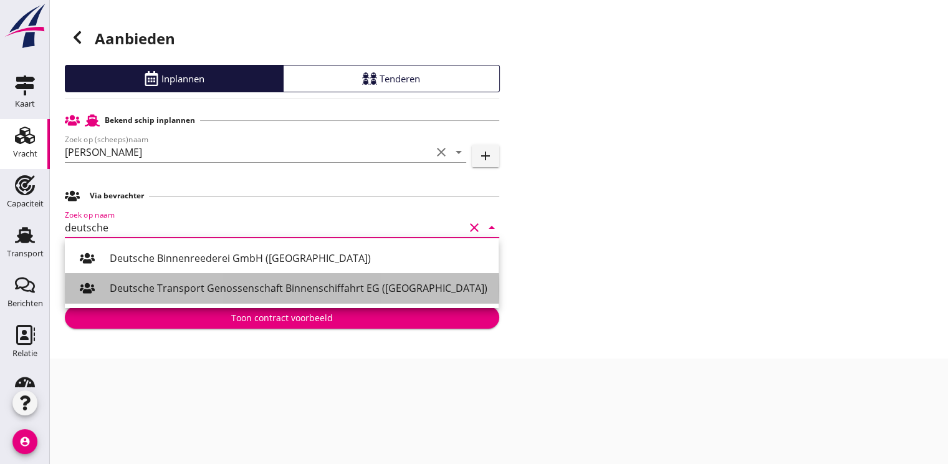
click at [187, 295] on div "Deutsche Transport Genossenschaft Binnenschiffahrt EG ([GEOGRAPHIC_DATA])" at bounding box center [299, 288] width 379 height 30
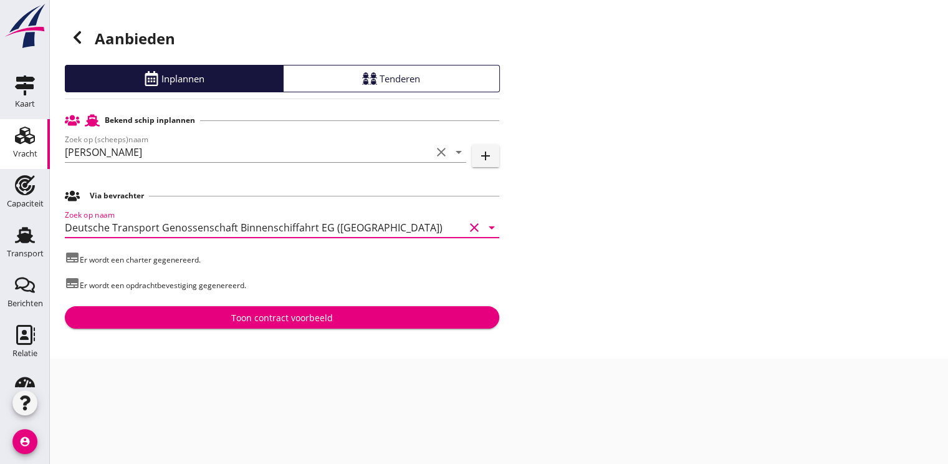
type input "Deutsche Transport Genossenschaft Binnenschiffahrt EG ([GEOGRAPHIC_DATA])"
click at [277, 315] on div "Toon contract voorbeeld" at bounding box center [282, 317] width 102 height 13
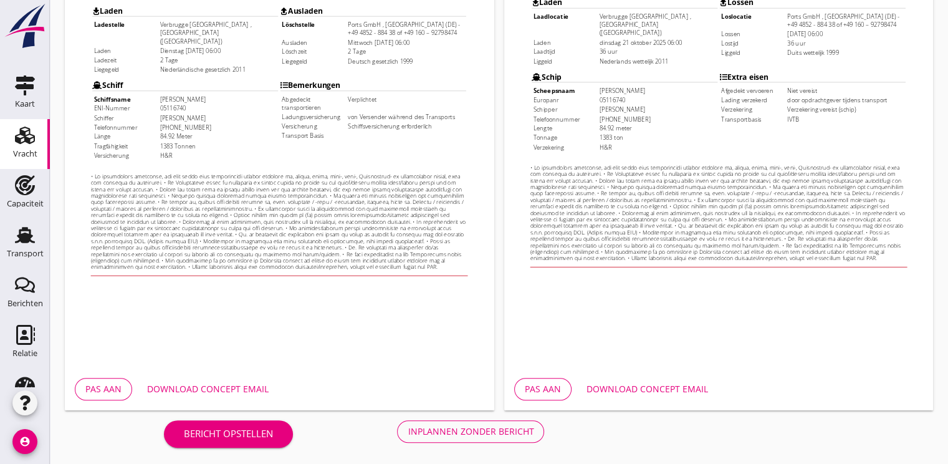
scroll to position [366, 0]
click at [209, 385] on div "Download concept email" at bounding box center [208, 386] width 122 height 13
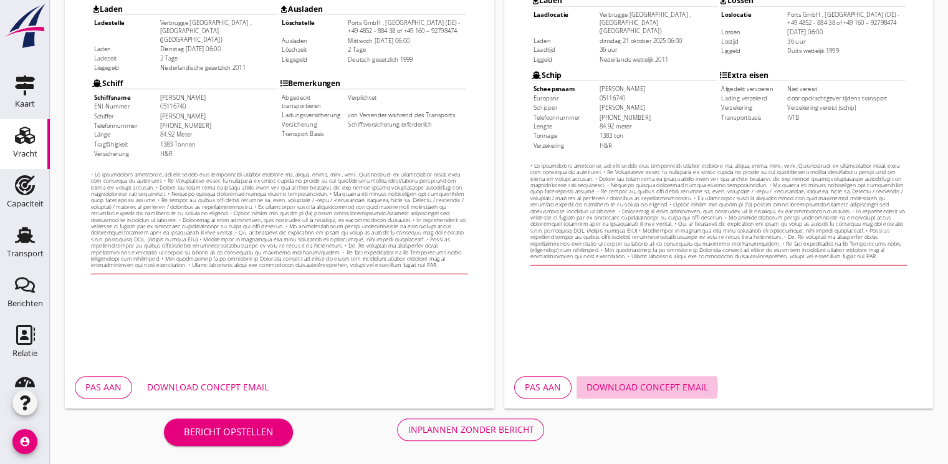
click at [648, 386] on div "Download concept email" at bounding box center [648, 386] width 122 height 13
click at [466, 435] on div "Inplannen zonder bericht" at bounding box center [471, 429] width 126 height 13
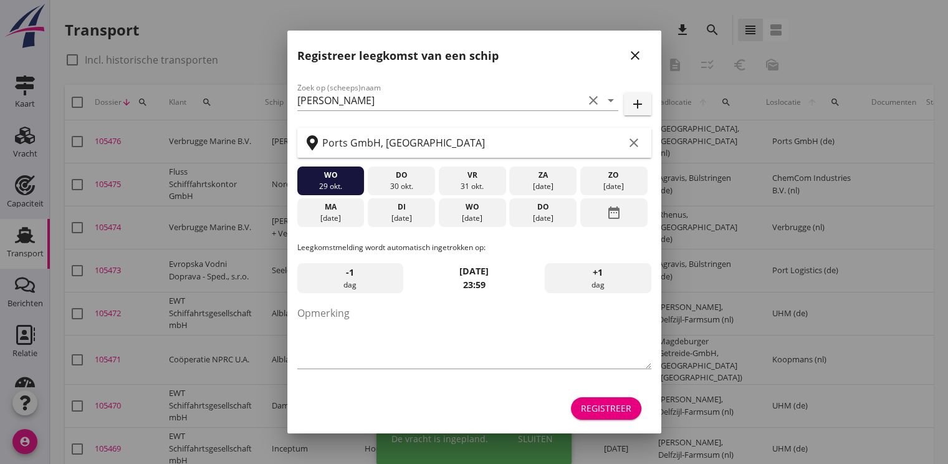
click at [607, 400] on button "Registreer" at bounding box center [606, 408] width 70 height 22
